Goal: Task Accomplishment & Management: Manage account settings

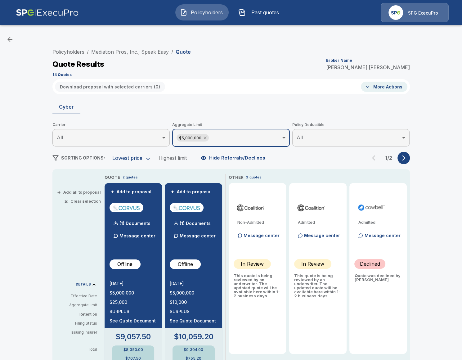
click at [205, 139] on icon at bounding box center [205, 137] width 5 height 5
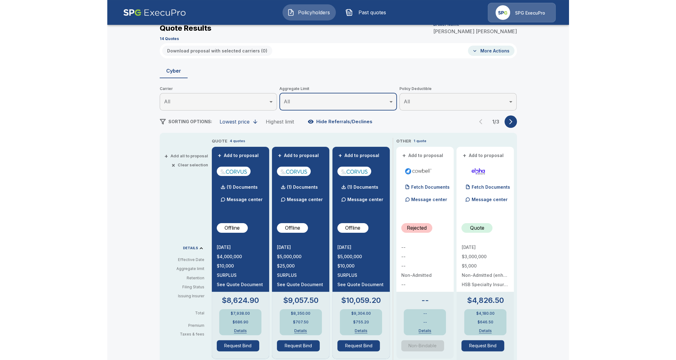
scroll to position [36, 0]
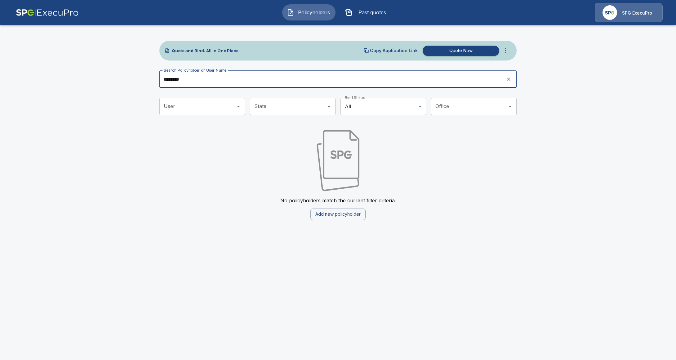
click at [190, 85] on input "********" at bounding box center [331, 78] width 342 height 17
click at [189, 85] on input "********" at bounding box center [331, 78] width 342 height 17
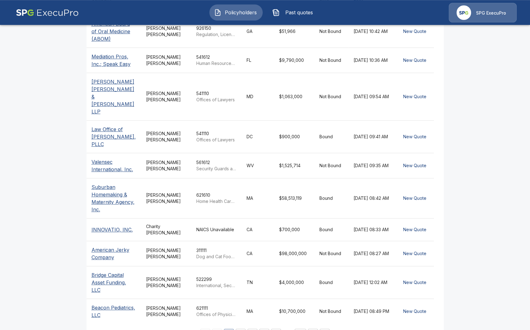
scroll to position [152, 0]
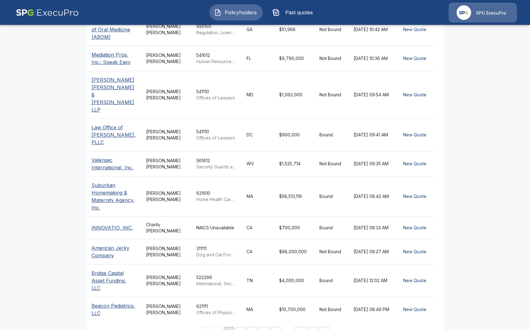
click at [196, 216] on td "NAICS Unavailable" at bounding box center [216, 227] width 50 height 23
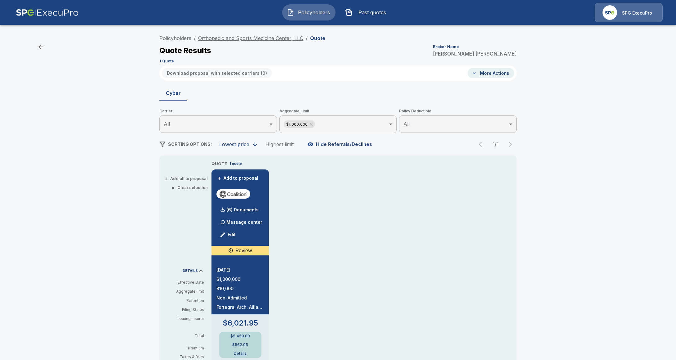
click at [238, 39] on link "Orthopedic and Sports Medicine Center, LLC" at bounding box center [250, 38] width 105 height 6
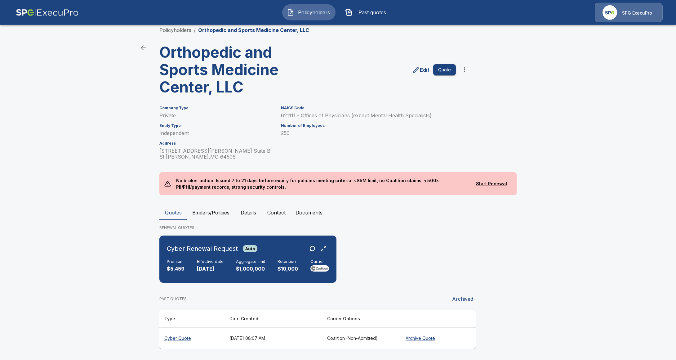
scroll to position [9, 0]
click at [465, 73] on button "more" at bounding box center [465, 69] width 12 height 12
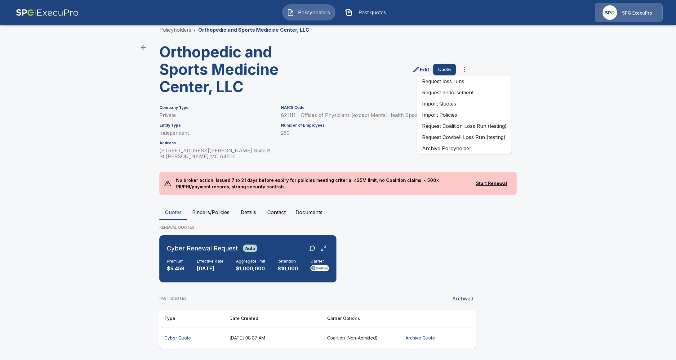
click at [466, 150] on li "Archive Policyholder" at bounding box center [464, 148] width 95 height 11
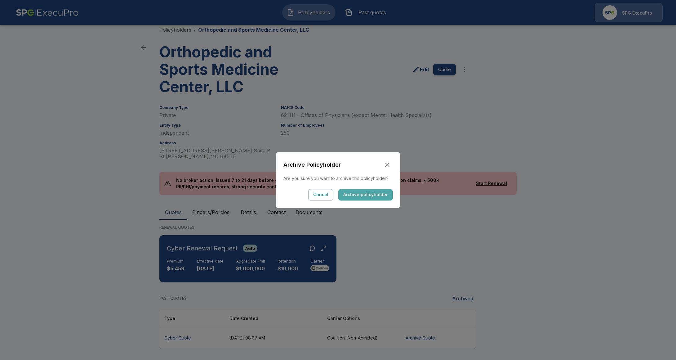
click at [362, 195] on button "Archive policyholder" at bounding box center [366, 194] width 54 height 11
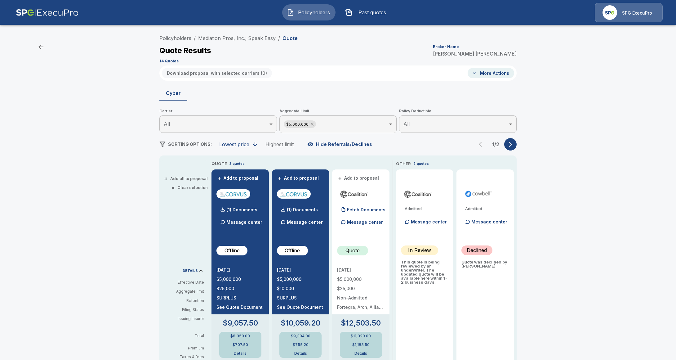
click at [313, 125] on icon at bounding box center [312, 124] width 3 height 3
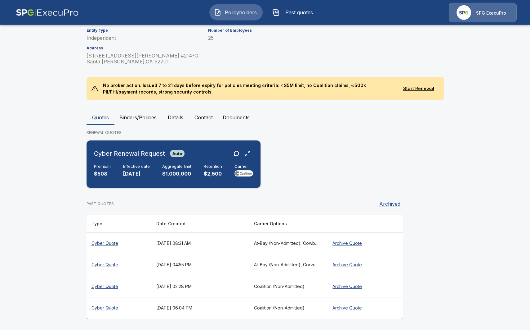
scroll to position [70, 0]
click at [149, 173] on p "[DATE]" at bounding box center [136, 173] width 27 height 7
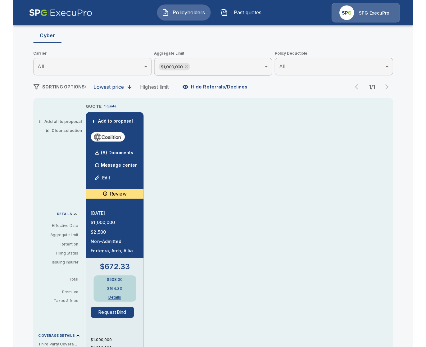
scroll to position [71, 0]
